Goal: Task Accomplishment & Management: Use online tool/utility

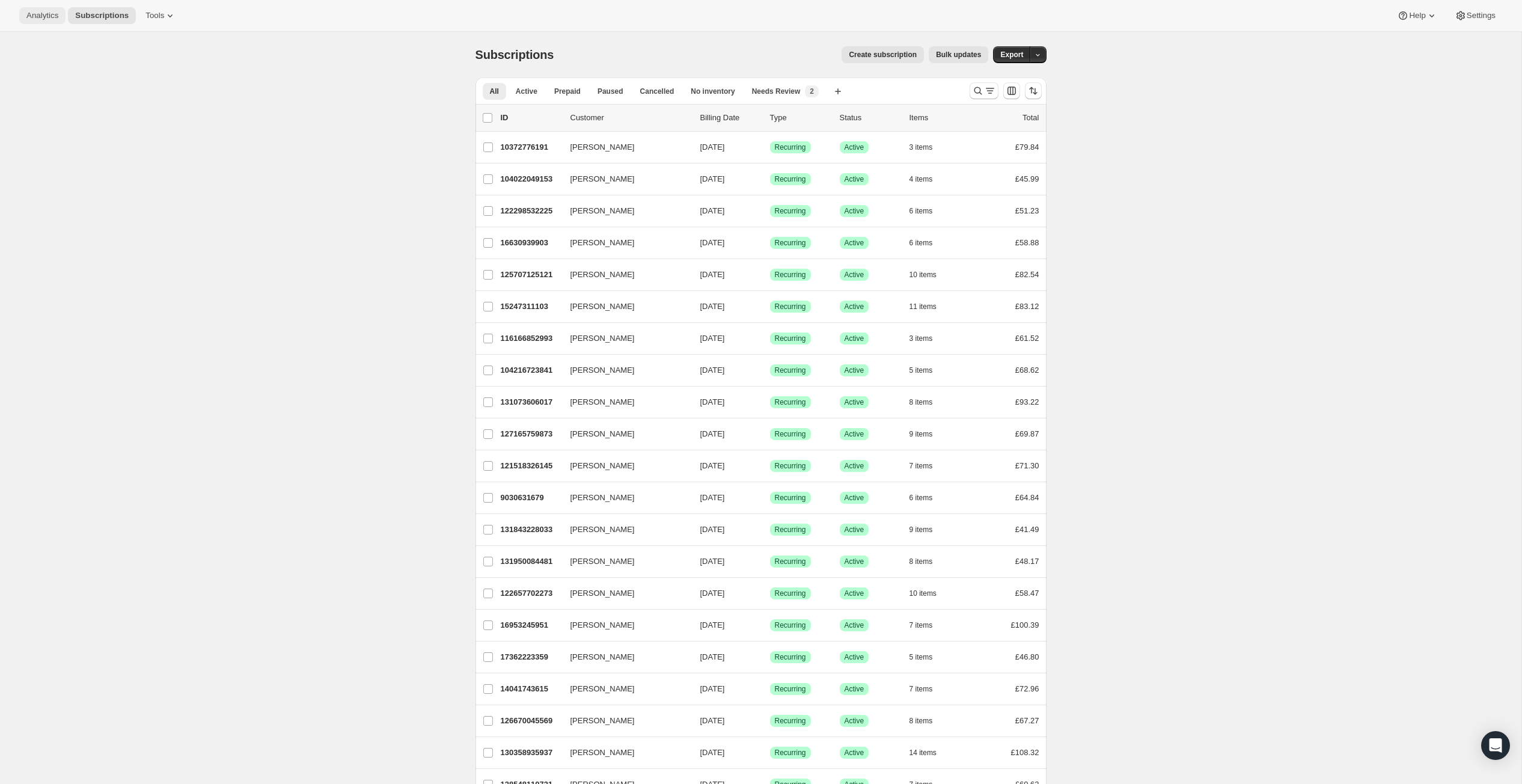
click at [57, 21] on span "Analytics" at bounding box center [42, 16] width 32 height 10
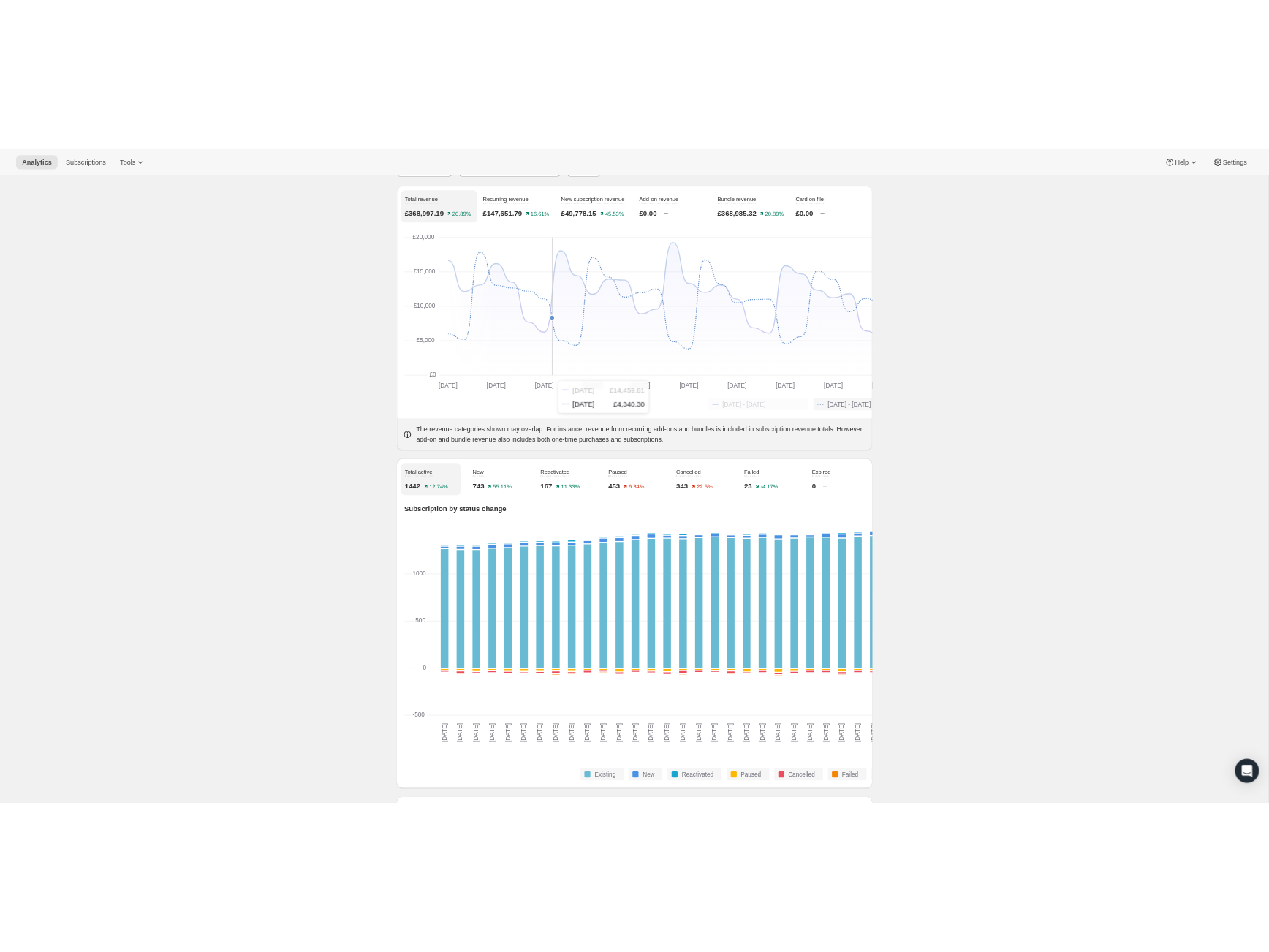
scroll to position [133, 0]
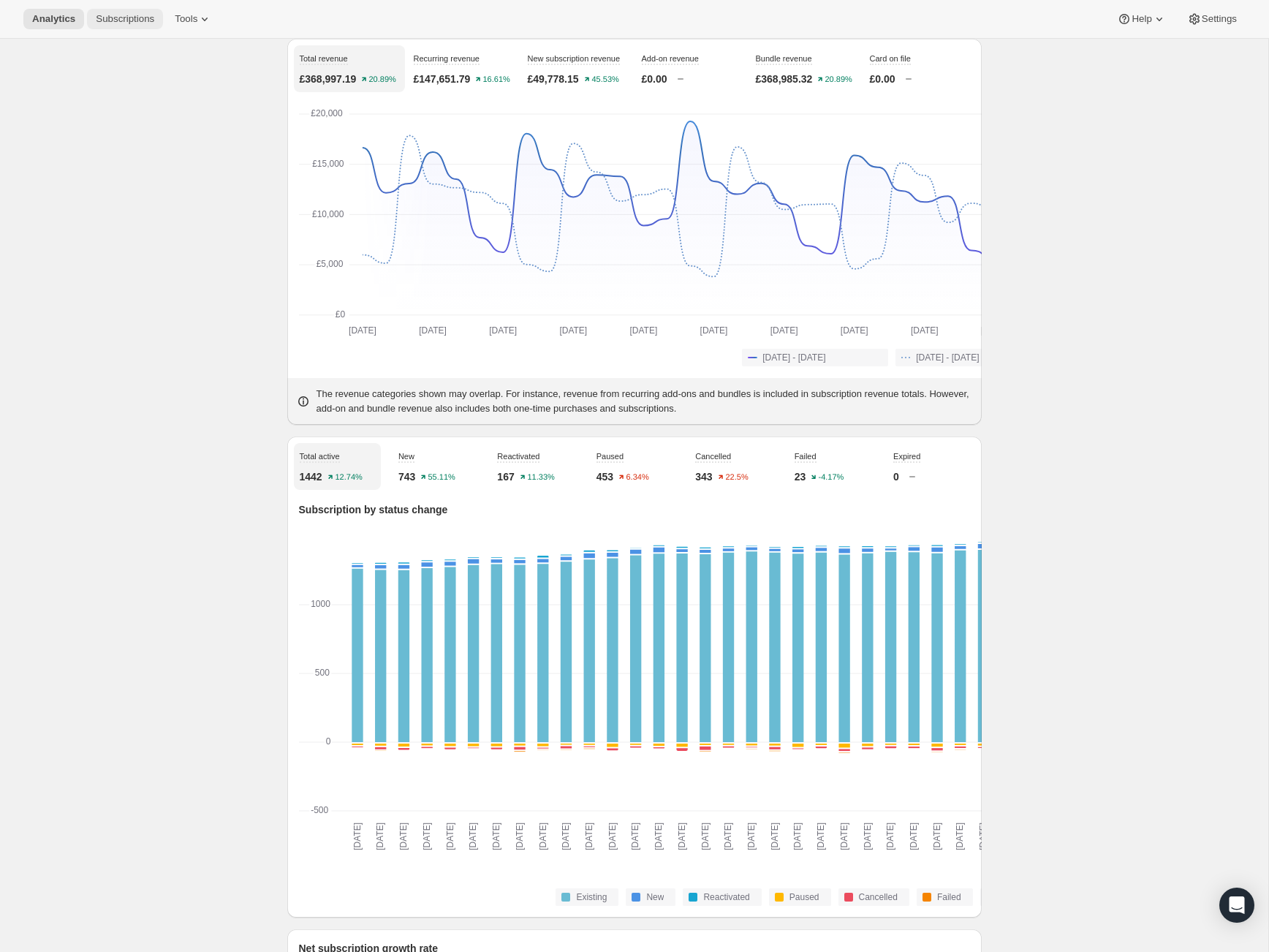
click at [153, 25] on span "Subscriptions" at bounding box center [125, 19] width 59 height 12
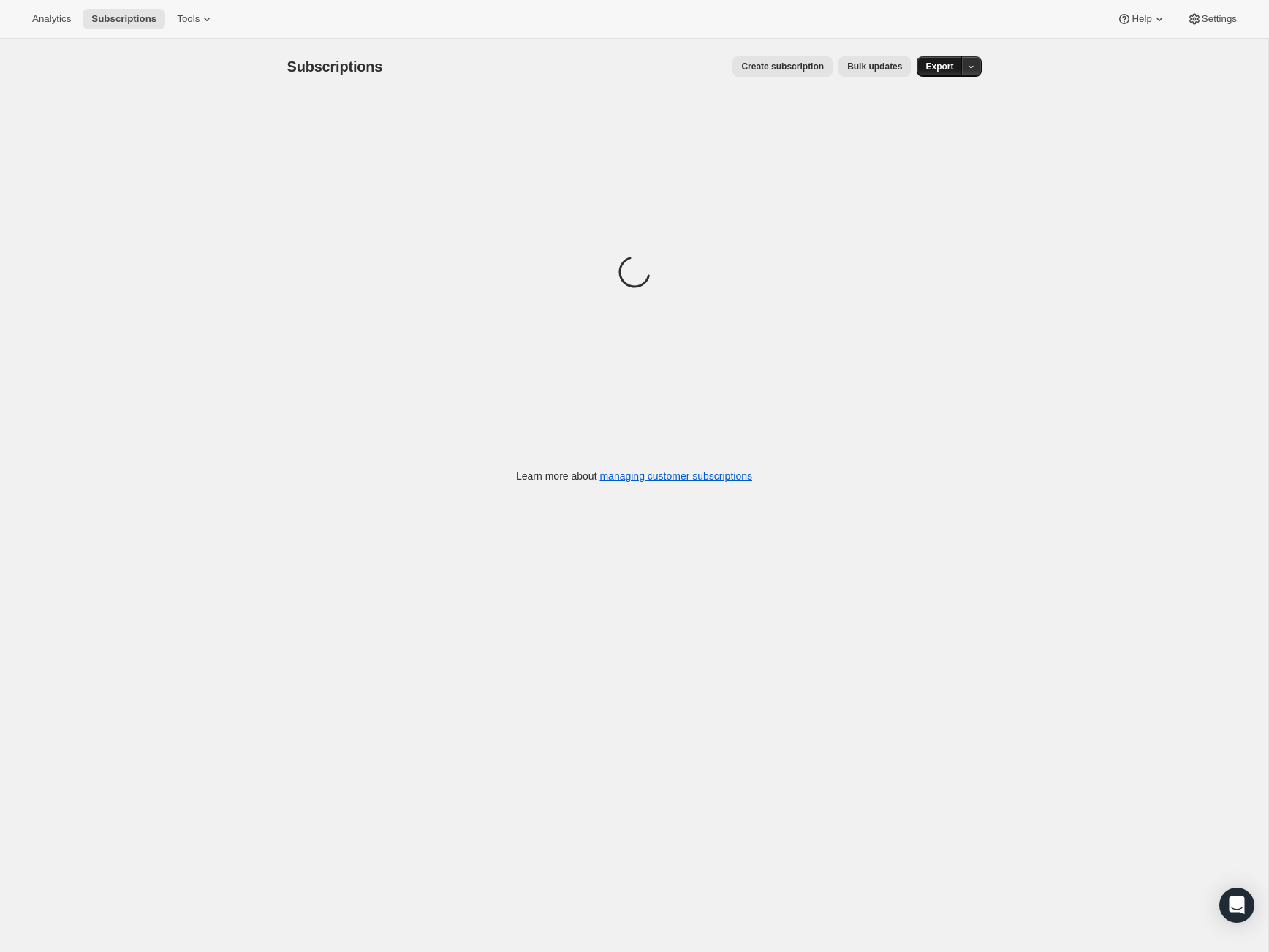
click at [954, 72] on span "Export" at bounding box center [939, 66] width 28 height 12
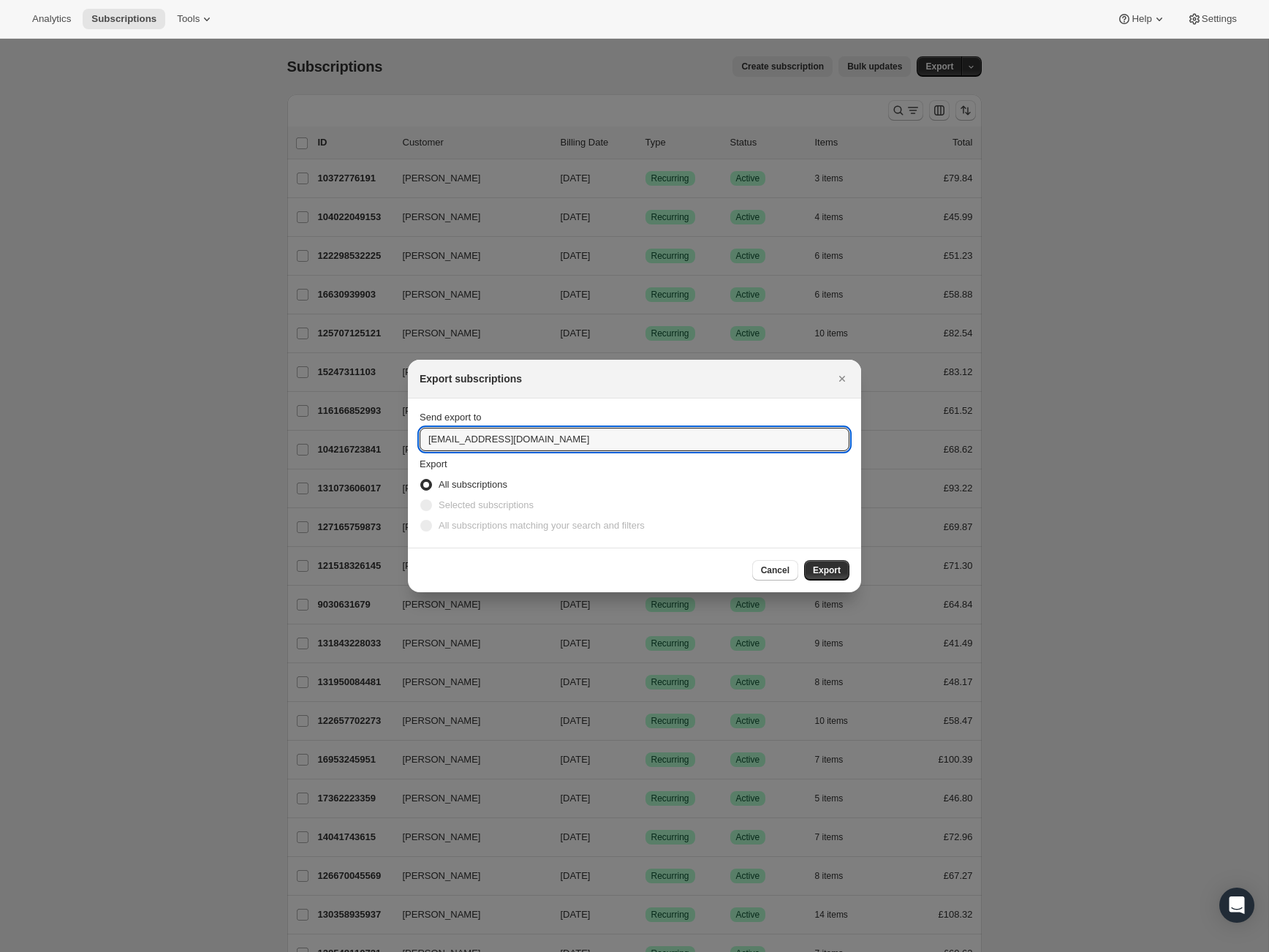
drag, startPoint x: 434, startPoint y: 440, endPoint x: 379, endPoint y: 439, distance: 55.0
click at [408, 439] on section "Send export to [EMAIL_ADDRESS][DOMAIN_NAME] Export All subscriptions Selected s…" at bounding box center [635, 472] width 453 height 149
click at [434, 439] on input "[EMAIL_ADDRESS][DOMAIN_NAME]" at bounding box center [634, 439] width 430 height 23
click at [420, 439] on input "[EMAIL_ADDRESS][DOMAIN_NAME]" at bounding box center [634, 439] width 430 height 23
type input "[PERSON_NAME][EMAIL_ADDRESS][DOMAIN_NAME]"
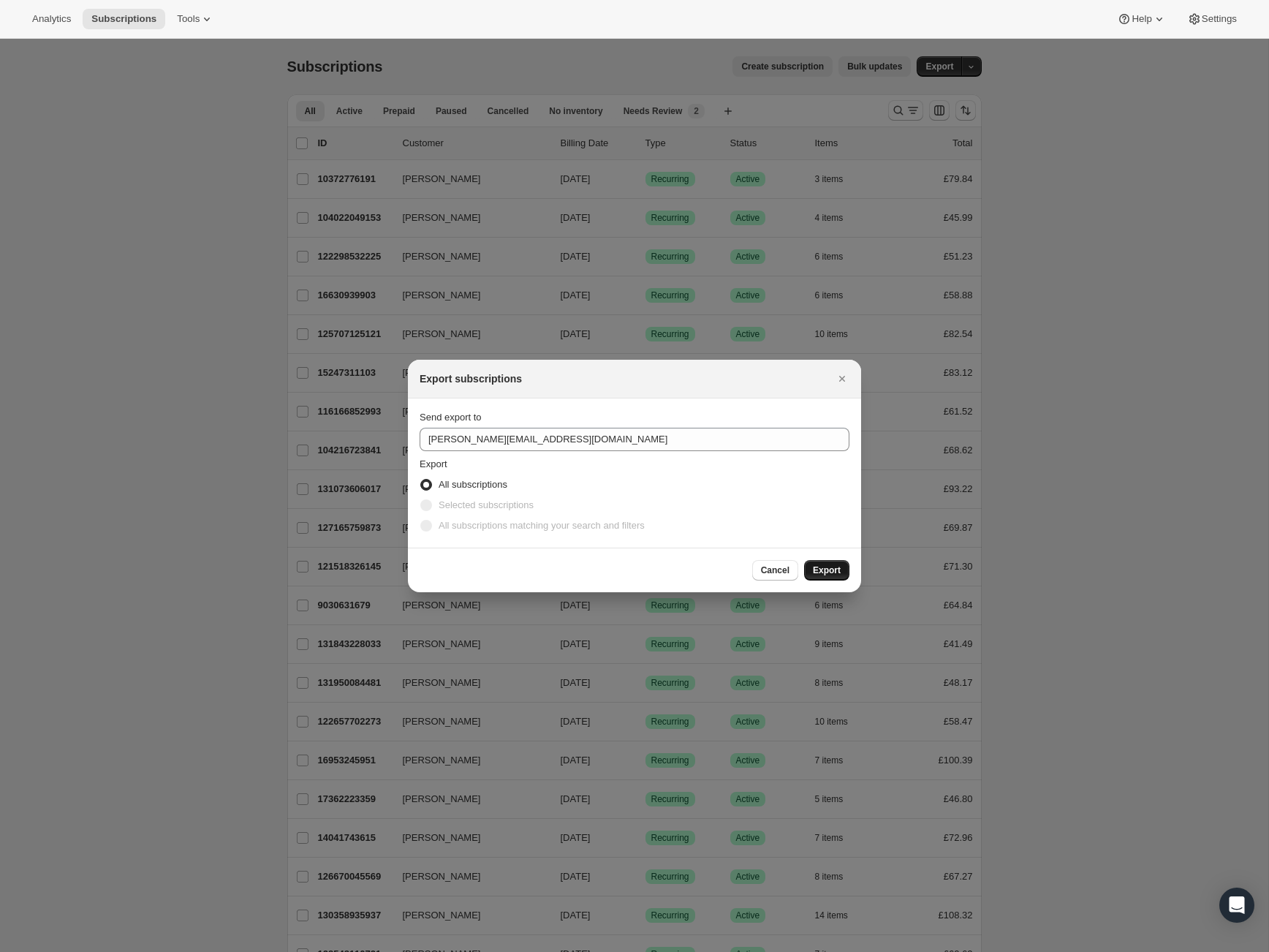
click at [841, 576] on span "Export" at bounding box center [827, 570] width 28 height 12
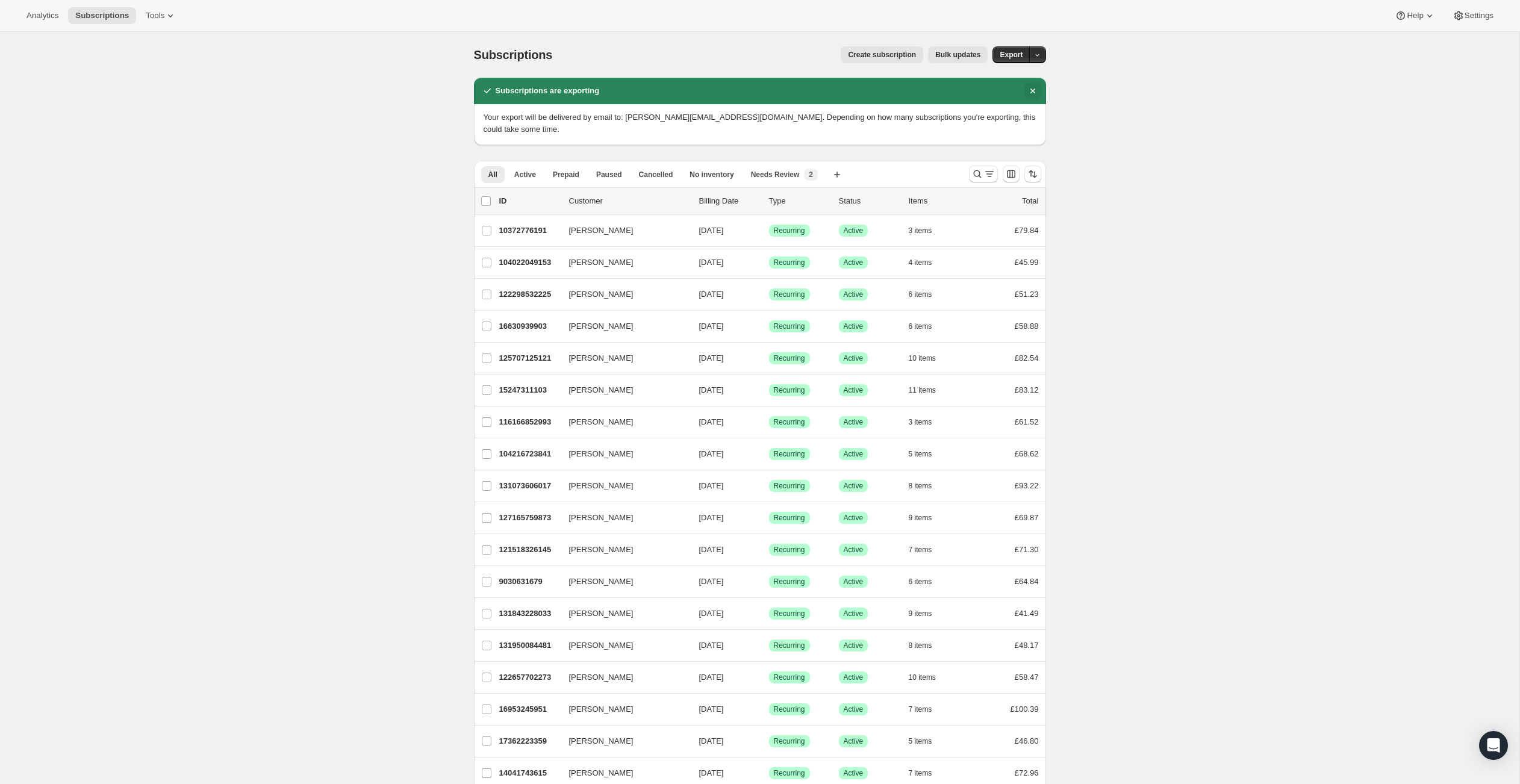
click at [1039, 97] on icon "Dismiss notification" at bounding box center [1032, 91] width 12 height 12
